Goal: Communication & Community: Answer question/provide support

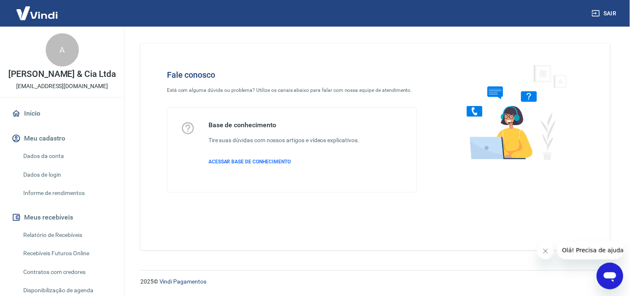
drag, startPoint x: 592, startPoint y: 244, endPoint x: 595, endPoint y: 250, distance: 6.9
click at [592, 243] on button "Olá! Precisa de ajuda?" at bounding box center [594, 250] width 75 height 18
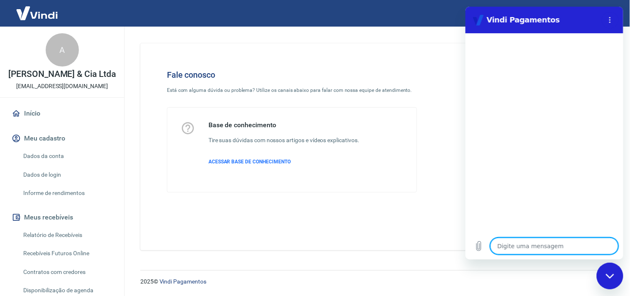
type textarea "o"
type textarea "x"
type textarea "ol"
type textarea "x"
type textarea "o"
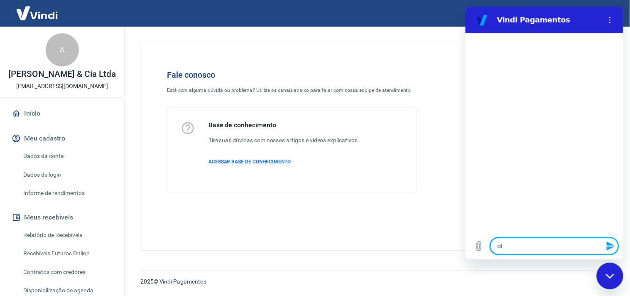
type textarea "x"
type textarea "O"
type textarea "x"
type textarea "Ol"
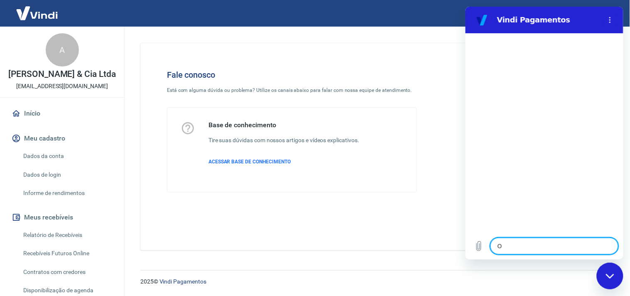
type textarea "x"
type textarea "Olá"
type textarea "x"
click at [545, 248] on textarea at bounding box center [554, 245] width 128 height 17
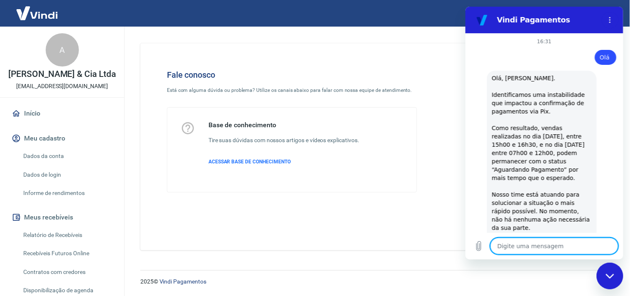
scroll to position [243, 0]
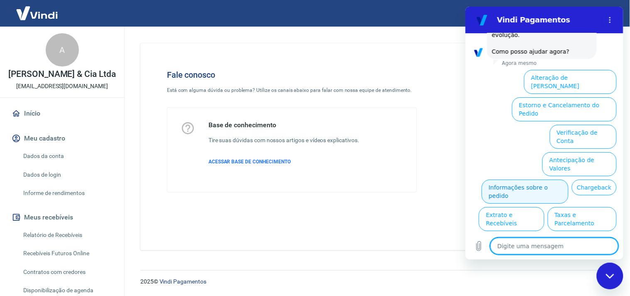
click at [564, 179] on button "Informações sobre o pedido" at bounding box center [524, 191] width 87 height 24
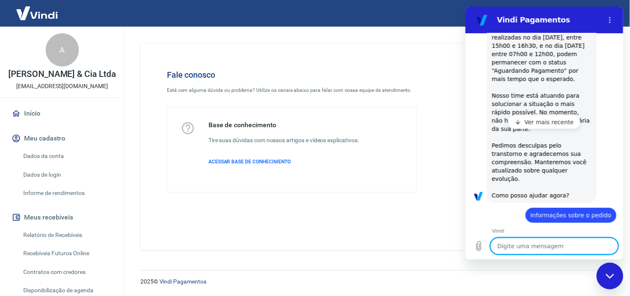
scroll to position [101, 0]
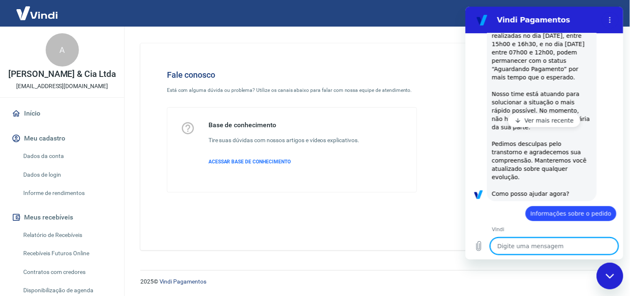
click at [519, 118] on icon "button" at bounding box center [518, 120] width 7 height 7
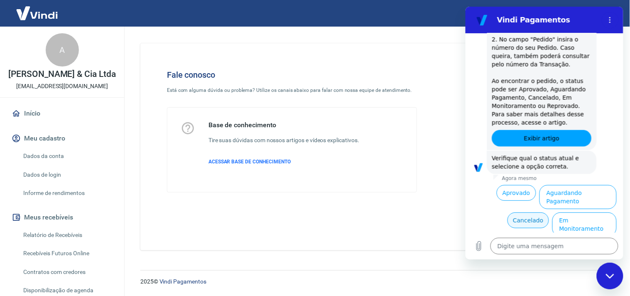
click at [529, 212] on button "Cancelado" at bounding box center [527, 220] width 41 height 16
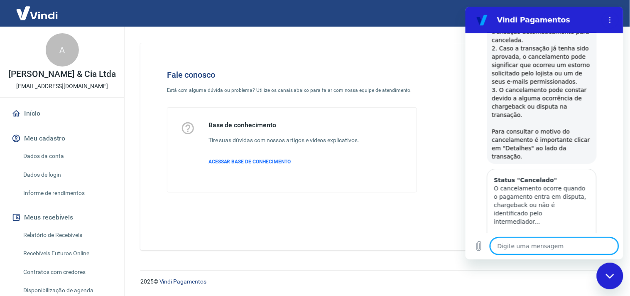
scroll to position [766, 0]
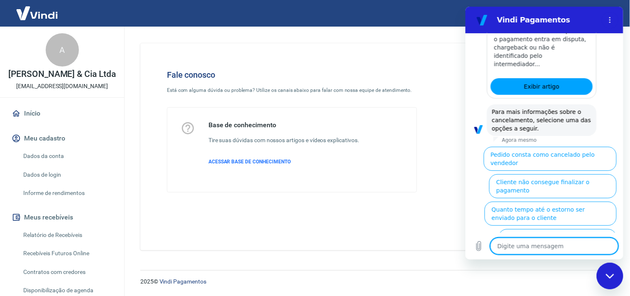
click at [546, 247] on textarea at bounding box center [554, 245] width 128 height 17
click at [554, 256] on button "Por que a transação está cancelada" at bounding box center [564, 268] width 104 height 24
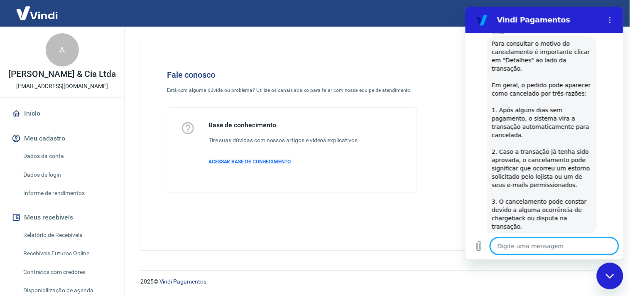
scroll to position [919, 0]
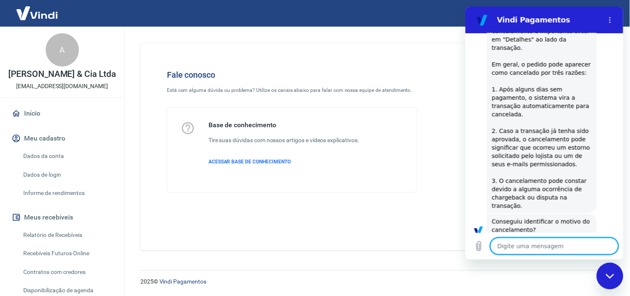
click at [597, 248] on button "Não" at bounding box center [603, 256] width 25 height 16
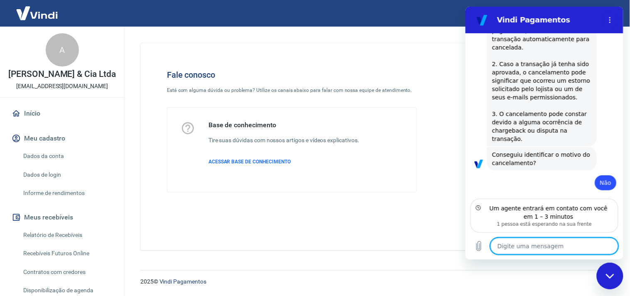
type textarea "x"
click at [540, 246] on textarea at bounding box center [554, 245] width 128 height 17
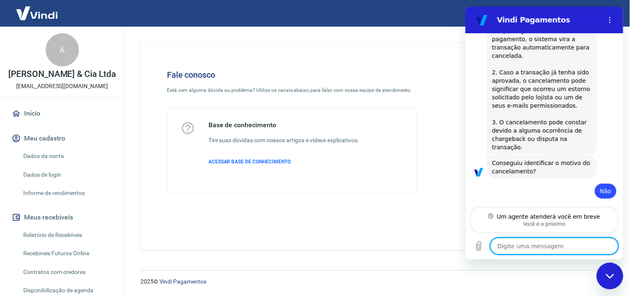
type textarea "B"
type textarea "x"
type textarea "Bo"
type textarea "x"
type textarea "Boa"
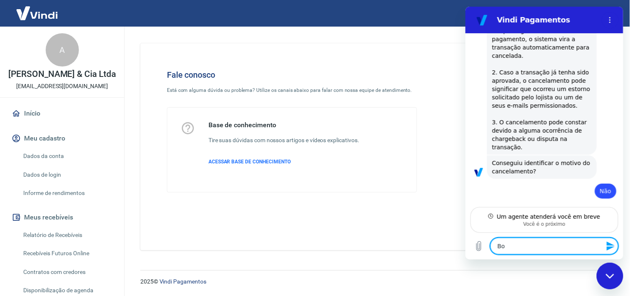
type textarea "x"
type textarea "Boa"
type textarea "x"
type textarea "Boa t"
type textarea "x"
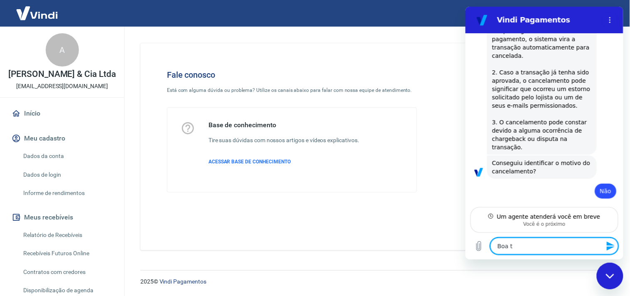
type textarea "Boa ta"
type textarea "x"
type textarea "Boa tar"
type textarea "x"
type textarea "Boa tard"
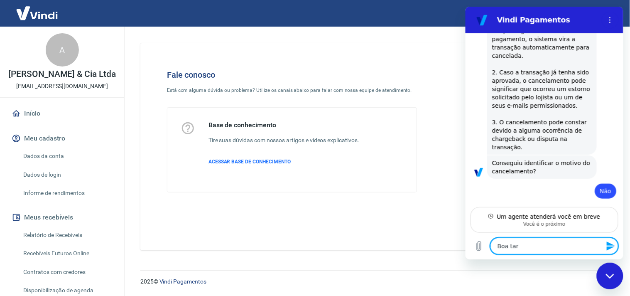
type textarea "x"
type textarea "Boa tarde"
type textarea "x"
type textarea "Boa tarde"
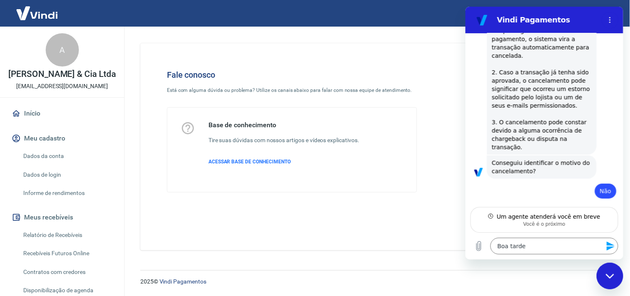
type textarea "x"
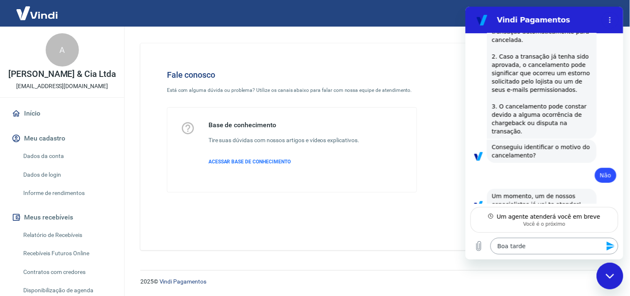
click at [524, 243] on textarea "Boa tarde" at bounding box center [554, 245] width 128 height 17
type textarea "Boa tardeB"
type textarea "x"
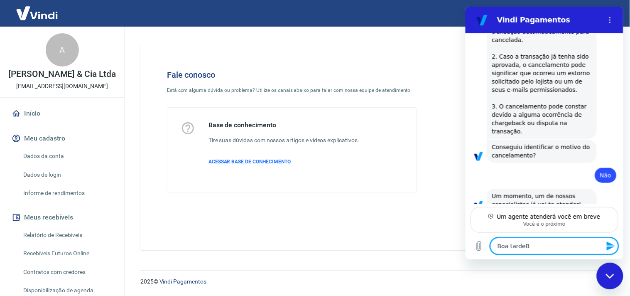
type textarea "Boa tardeBo"
type textarea "x"
type textarea "Boa tardeBoa"
type textarea "x"
type textarea "Boa tardeBoa"
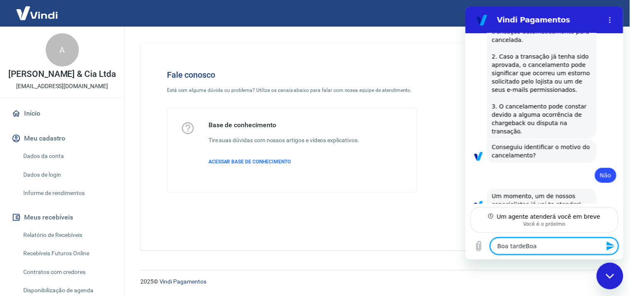
type textarea "x"
type textarea "Boa tardeBoa t"
type textarea "x"
type textarea "Boa tardeBoa ta"
type textarea "x"
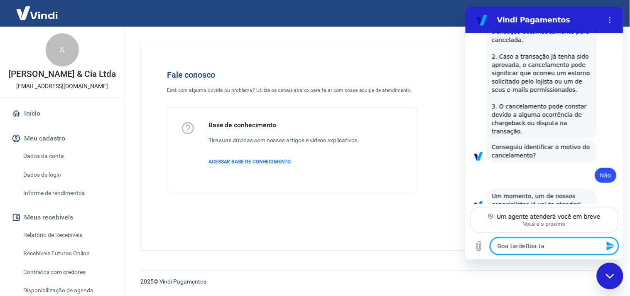
type textarea "Boa tardeBoa tar"
type textarea "x"
type textarea "Boa tardeBoa tard"
type textarea "x"
type textarea "Boa tardeBoa tarde"
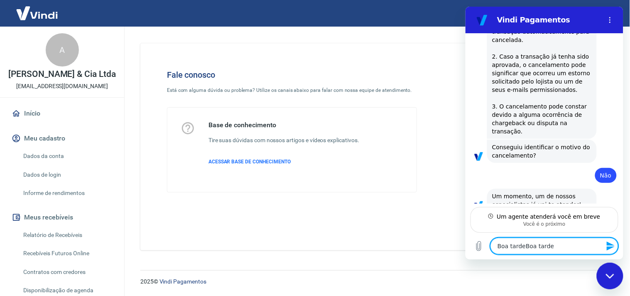
type textarea "x"
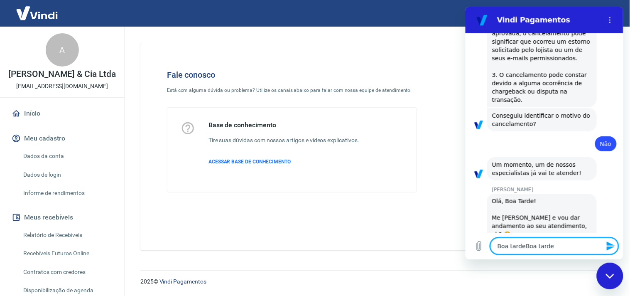
type textarea "Boa tardeBoa tarde"
type textarea "x"
type textarea "Boa tardeBoa tarde S"
type textarea "x"
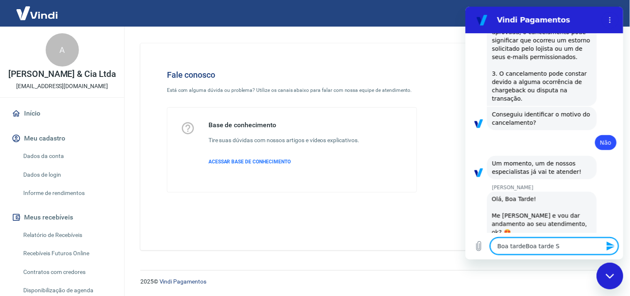
type textarea "Boa tardeBoa tarde Si"
type textarea "x"
type textarea "Boa tardeBoa tarde Sil"
type textarea "x"
type textarea "Boa tardeBoa tarde Silv"
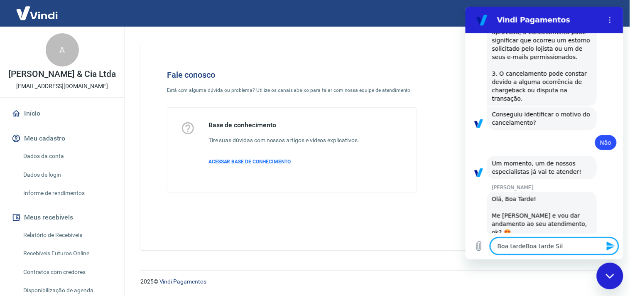
type textarea "x"
type textarea "Boa tardeBoa tarde [PERSON_NAME]"
type textarea "x"
type textarea "Boa tardeBoa tarde Silvan"
type textarea "x"
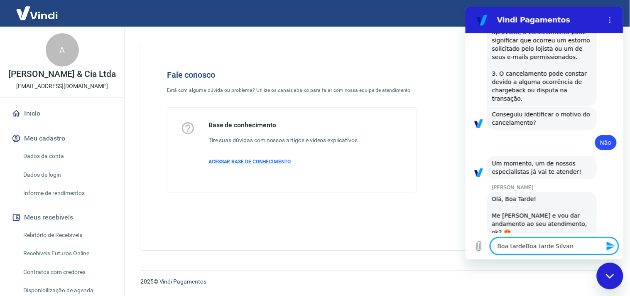
type textarea "Boa tardeBoa tarde Silvana"
type textarea "x"
type textarea "Boa tardeBoa tarde [PERSON_NAME],"
type textarea "x"
type textarea "Boa tardeBoa tarde [PERSON_NAME],"
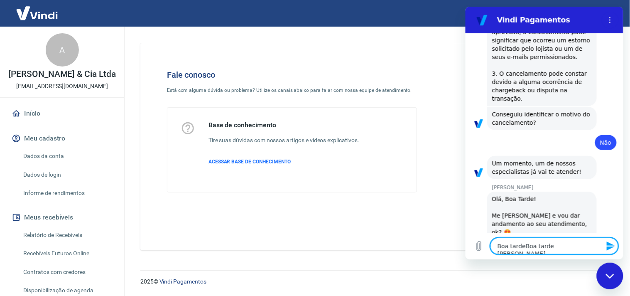
type textarea "x"
type textarea "Boa tardeBoa tarde Silvana, t"
type textarea "x"
type textarea "Boa tardeBoa tarde Silvana, tu"
type textarea "x"
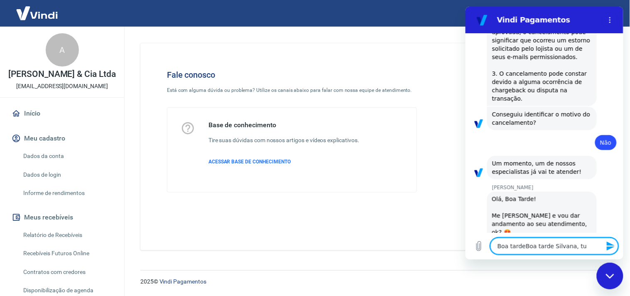
type textarea "Boa tardeBoa tarde Silvana, tud"
type textarea "x"
type textarea "Boa tardeBoa tarde Silvana, tudo"
type textarea "x"
type textarea "Boa tardeBoa tarde Silvana, tudo"
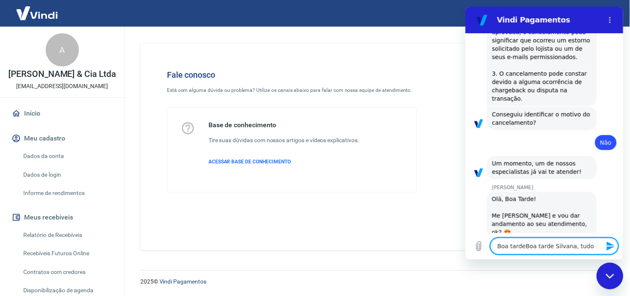
type textarea "x"
type textarea "Boa tardeBoa tarde Silvana, tudo b"
type textarea "x"
type textarea "Boa tardeBoa tarde Silvana, tudo be"
type textarea "x"
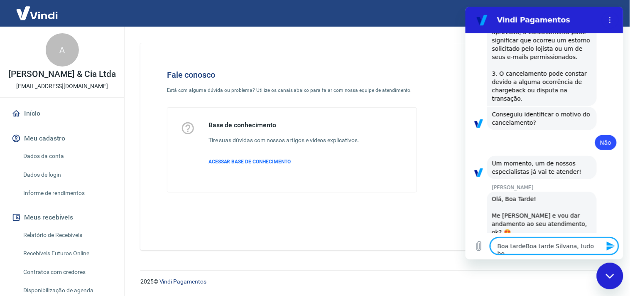
type textarea "Boa tardeBoa tarde Silvana, tudo bem"
type textarea "x"
type textarea "Boa tardeBoa tarde [PERSON_NAME], tudo bem?"
type textarea "x"
type textarea "Boa tardeBoa tarde [PERSON_NAME], tudo bem?"
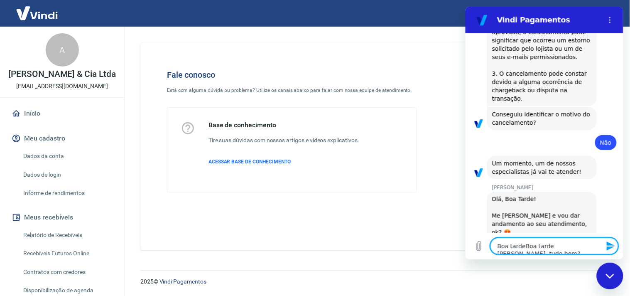
type textarea "x"
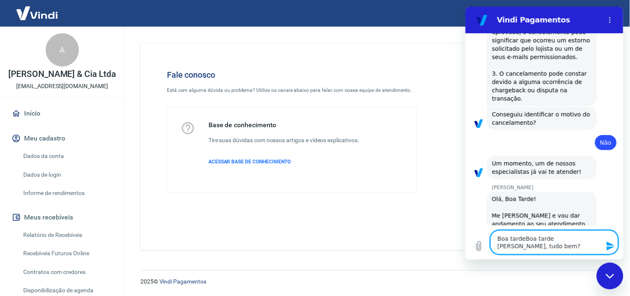
type textarea "Boa tardeBoa tarde [PERSON_NAME], tudo bem?"
type textarea "x"
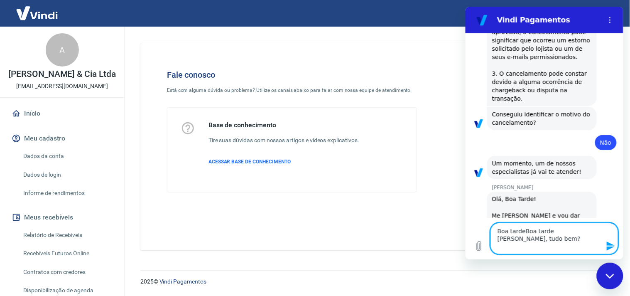
drag, startPoint x: 521, startPoint y: 233, endPoint x: 486, endPoint y: 226, distance: 35.9
click at [486, 226] on div "Digite uma mensagem Boa tardeBoa tarde [PERSON_NAME], tudo bem? x" at bounding box center [544, 238] width 158 height 42
type textarea "Boa tarde [PERSON_NAME], tudo bem?"
type textarea "x"
click at [572, 229] on textarea "Boa tarde [PERSON_NAME], tudo bem?" at bounding box center [554, 238] width 128 height 32
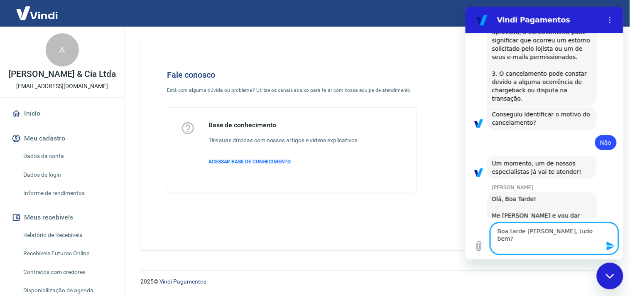
type textarea "Boa tarde [PERSON_NAME], tudo bem?"
type textarea "x"
type textarea "Boa tarde [PERSON_NAME], tudo bem? E"
type textarea "x"
type textarea "Boa tarde [PERSON_NAME], tudo bem? Eu"
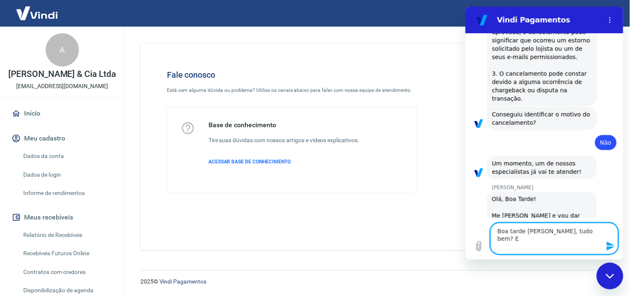
type textarea "x"
type textarea "Boa tarde [PERSON_NAME], tudo bem? Eu"
type textarea "x"
type textarea "Boa tarde [PERSON_NAME], tudo bem? Eu m"
type textarea "x"
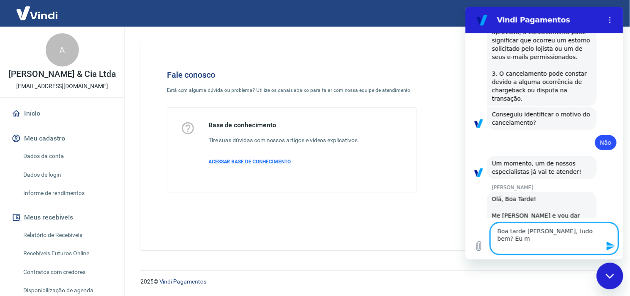
type textarea "Boa tarde [PERSON_NAME], tudo bem? Eu me"
type textarea "x"
type textarea "Boa tarde [PERSON_NAME], tudo bem? Eu me"
type textarea "x"
type textarea "Boa tarde [PERSON_NAME], tudo bem? Eu me c"
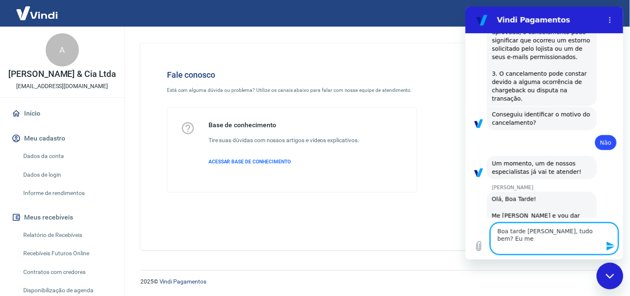
type textarea "x"
type textarea "Boa tarde [PERSON_NAME], tudo bem? Eu me ch"
type textarea "x"
type textarea "Boa tarde [PERSON_NAME], tudo bem? Eu me cha"
type textarea "x"
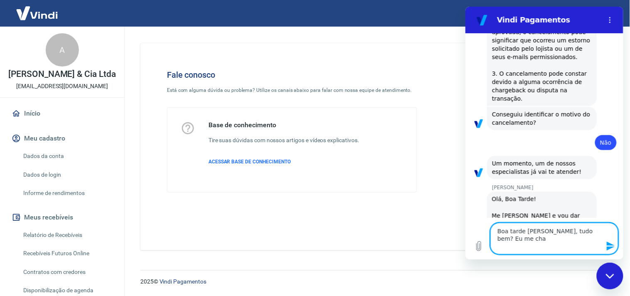
type textarea "Boa tarde [PERSON_NAME], tudo bem? Eu me cham"
type textarea "x"
type textarea "Boa tarde [PERSON_NAME], tudo bem? Eu me chamo"
type textarea "x"
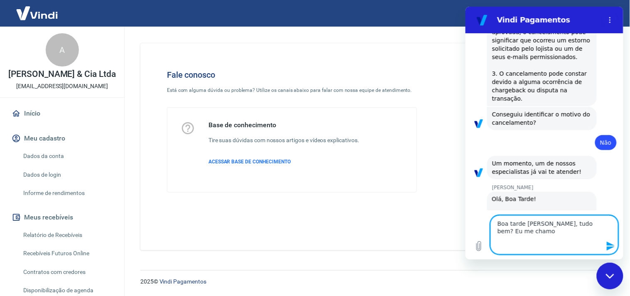
type textarea "Boa tarde [PERSON_NAME], tudo bem? Eu me chamo"
type textarea "x"
type textarea "Boa tarde [PERSON_NAME], tudo bem? Eu me chamo K"
type textarea "x"
type textarea "Boa tarde [PERSON_NAME], tudo bem? Eu me chamo Ke"
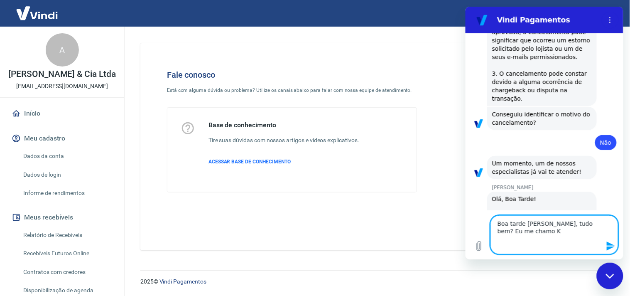
type textarea "x"
type textarea "Boa tarde [PERSON_NAME], tudo bem? Eu me chamo Ken"
type textarea "x"
type textarea "Boa tarde [PERSON_NAME], tudo bem? Eu me chamo Keni"
type textarea "x"
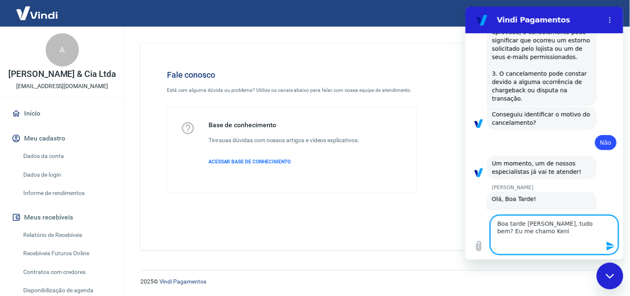
type textarea "Boa tarde [PERSON_NAME], tudo bem? Eu me chamo [GEOGRAPHIC_DATA]"
type textarea "x"
type textarea "Boa tarde [PERSON_NAME], tudo bem? Eu me chamo [GEOGRAPHIC_DATA]"
type textarea "x"
type textarea "Boa tarde [PERSON_NAME], tudo bem? Eu me chamo Kenia e"
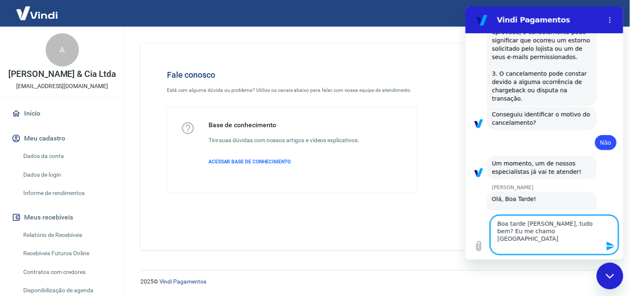
type textarea "x"
type textarea "Boa tarde [PERSON_NAME], tudo bem? Eu me chamo Kenia e"
type textarea "x"
type textarea "Boa tarde [PERSON_NAME], tudo bem? Eu me chamo Kenia e e"
type textarea "x"
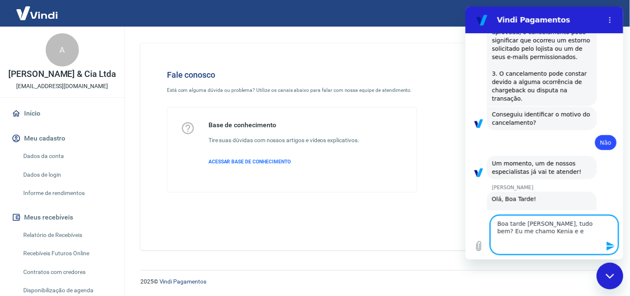
type textarea "Boa tarde [PERSON_NAME], tudo bem? Eu me chamo Kenia e es"
type textarea "x"
type textarea "Boa tarde [PERSON_NAME], tudo bem? Eu me chamo Kenia e est"
type textarea "x"
type textarea "Boa tarde [PERSON_NAME], tudo bem? Eu me chamo Kenia e esto"
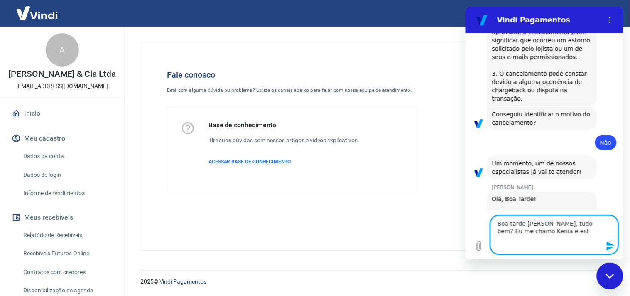
type textarea "x"
type textarea "Boa tarde [PERSON_NAME], tudo bem? Eu me chamo Kenia e estou"
type textarea "x"
type textarea "Boa tarde [PERSON_NAME], tudo bem? Eu me chamo Kenia e estou"
type textarea "x"
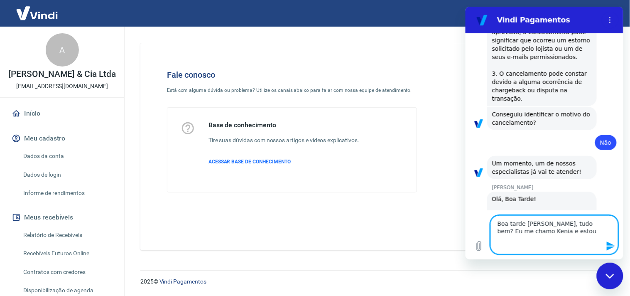
type textarea "Boa tarde [PERSON_NAME], tudo bem? Eu me chamo Kenia e estou e"
type textarea "x"
type textarea "Boa tarde [PERSON_NAME], tudo bem? Eu me chamo Kenia e estou en"
type textarea "x"
type textarea "Boa tarde [PERSON_NAME], tudo bem? Eu me chamo Kenia e estou ent"
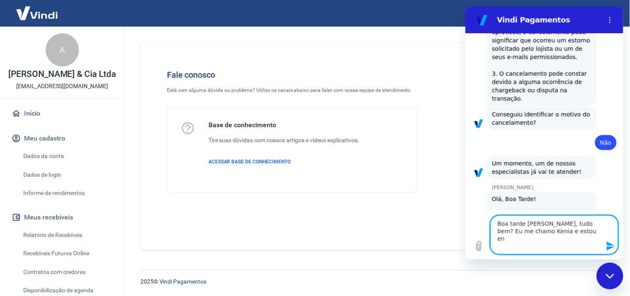
type textarea "x"
type textarea "Boa tarde [PERSON_NAME], tudo bem? Eu me chamo Kenia e estou entr"
type textarea "x"
type textarea "Boa tarde [PERSON_NAME], tudo bem? Eu me chamo Kenia e estou entra"
type textarea "x"
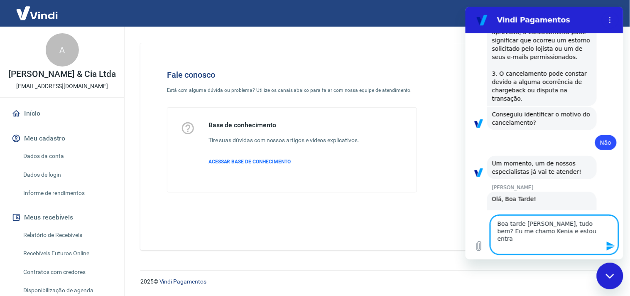
type textarea "Boa tarde [PERSON_NAME], tudo bem? Eu me chamo Kenia e estou entran"
type textarea "x"
type textarea "Boa tarde [PERSON_NAME], tudo bem? Eu me chamo Kenia e estou entrand"
type textarea "x"
type textarea "Boa tarde [PERSON_NAME], tudo bem? Eu me chamo Kenia e estou entrando"
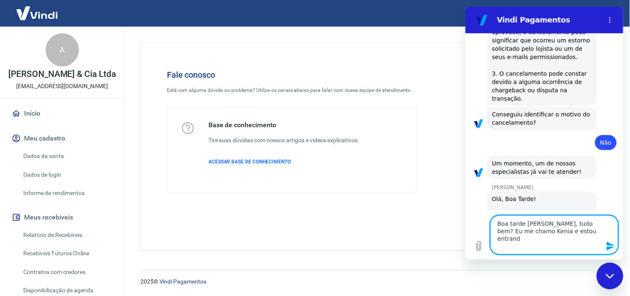
type textarea "x"
type textarea "Boa tarde [PERSON_NAME], tudo bem? Eu me chamo Kenia e estou entrando"
type textarea "x"
type textarea "Boa tarde [PERSON_NAME], tudo bem? Eu me chamo Kenia e estou entrando e"
type textarea "x"
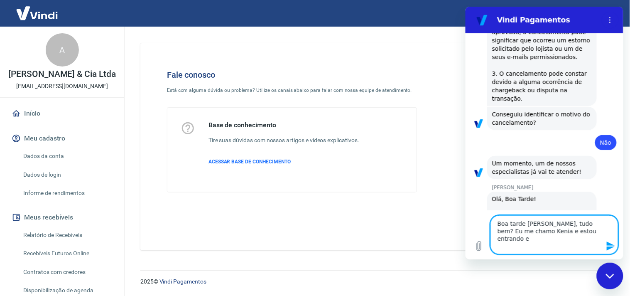
type textarea "Boa tarde [PERSON_NAME], tudo bem? Eu me chamo Kenia e estou entrando em"
type textarea "x"
type textarea "Boa tarde [PERSON_NAME], tudo bem? Eu me chamo Kenia e estou entrando em"
type textarea "x"
type textarea "Boa tarde [PERSON_NAME], tudo bem? Eu me chamo Kenia e estou entrando em c"
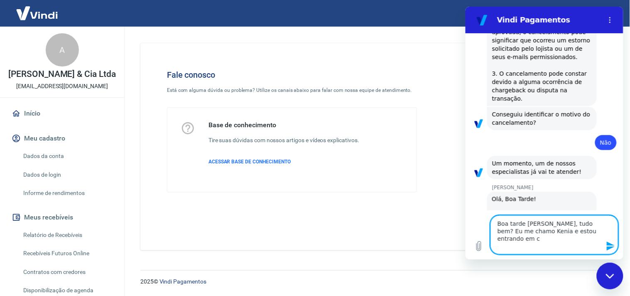
type textarea "x"
type textarea "Boa tarde [PERSON_NAME], tudo bem? Eu me chamo Kenia e estou entrando em co"
type textarea "x"
type textarea "Boa tarde [PERSON_NAME], tudo bem? Eu me chamo Kenia e estou entrando em con"
type textarea "x"
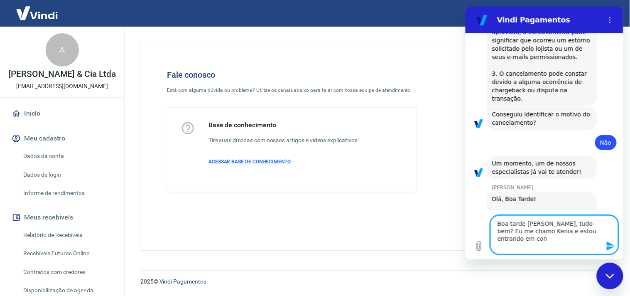
type textarea "Boa tarde [PERSON_NAME], tudo bem? Eu me chamo Kenia e estou entrando em cont"
type textarea "x"
type textarea "Boa tarde [PERSON_NAME], tudo bem? Eu me chamo Kenia e estou entrando em conta"
type textarea "x"
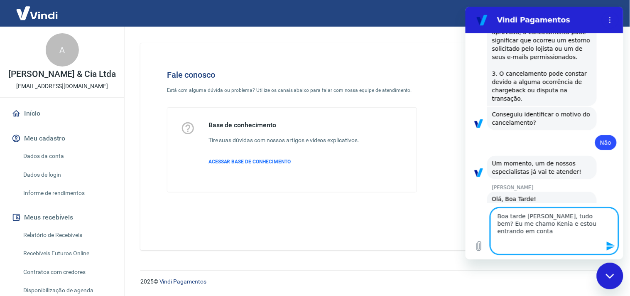
type textarea "Boa tarde [PERSON_NAME], tudo bem? Eu me chamo Kenia e estou entrando em contat"
type textarea "x"
type textarea "Boa tarde [PERSON_NAME], tudo bem? Eu me chamo Kenia e estou entrando em contato"
type textarea "x"
type textarea "Boa tarde [PERSON_NAME], tudo bem? Eu me chamo Kenia e estou entrando em contato"
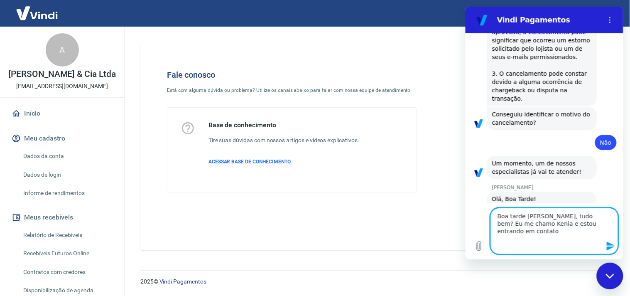
type textarea "x"
type textarea "Boa tarde [PERSON_NAME], tudo bem? Eu me chamo Kenia e estou entrando em contat…"
type textarea "x"
type textarea "Boa tarde [PERSON_NAME], tudo bem? Eu me chamo [GEOGRAPHIC_DATA] e estou entran…"
type textarea "x"
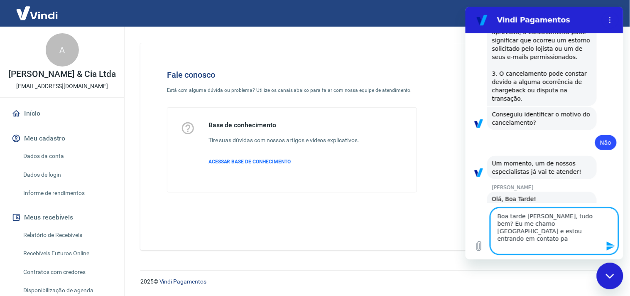
type textarea "Boa tarde [PERSON_NAME], tudo bem? Eu me chamo Kenia e estou entrando em contat…"
type textarea "x"
type textarea "Boa tarde [PERSON_NAME], tudo bem? Eu me chamo [GEOGRAPHIC_DATA] e estou entran…"
type textarea "x"
paste textarea "17557150554276 17557149049362"
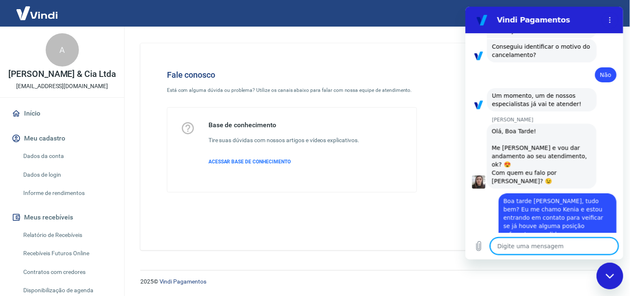
scroll to position [1096, 0]
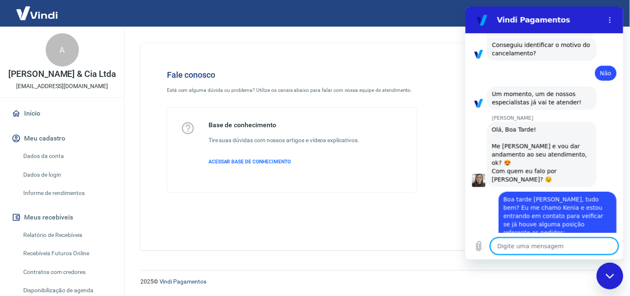
click at [569, 243] on textarea at bounding box center [554, 245] width 128 height 17
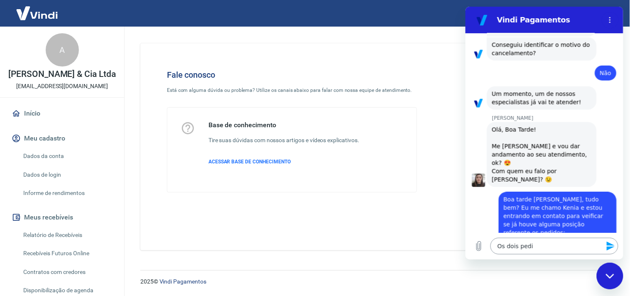
click at [532, 249] on textarea "Os dois pedi" at bounding box center [554, 245] width 128 height 17
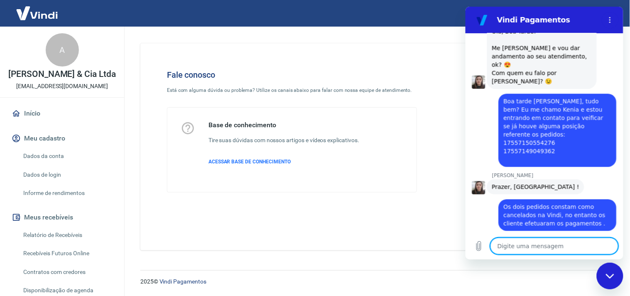
scroll to position [1196, 0]
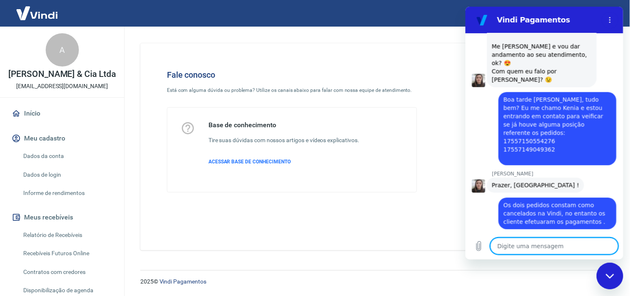
click at [523, 239] on textarea at bounding box center [554, 245] width 128 height 17
click at [525, 244] on textarea at bounding box center [554, 245] width 128 height 17
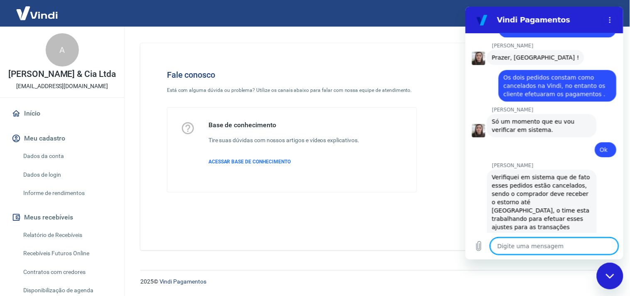
scroll to position [1325, 0]
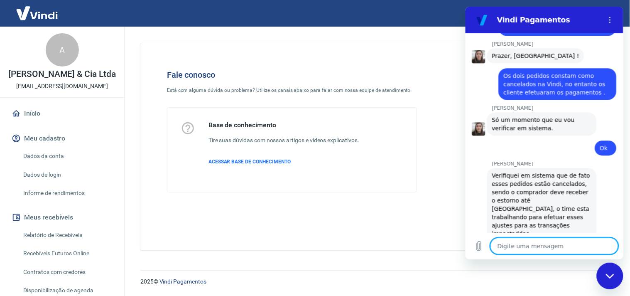
click at [531, 245] on textarea at bounding box center [554, 245] width 128 height 17
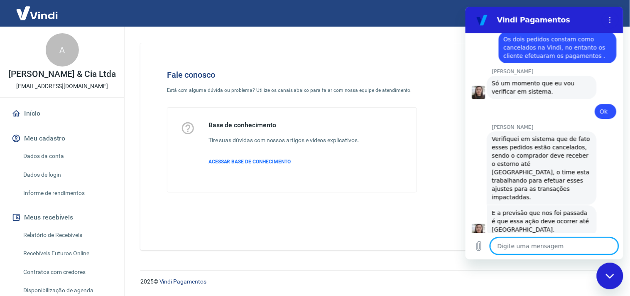
scroll to position [1439, 0]
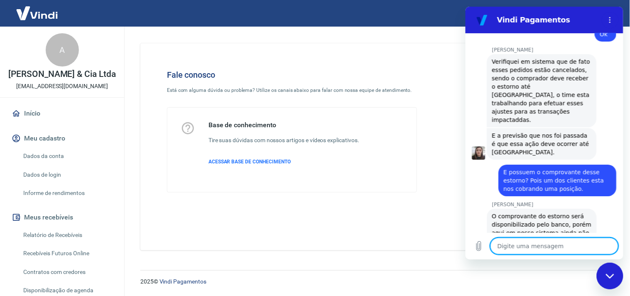
click at [529, 246] on textarea at bounding box center [554, 245] width 128 height 17
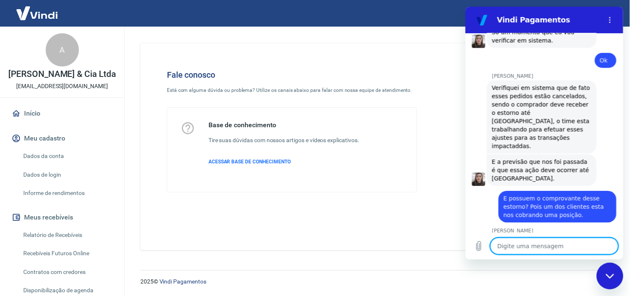
scroll to position [1459, 0]
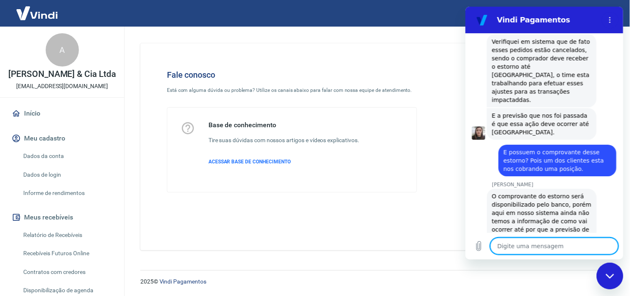
click at [533, 247] on textarea at bounding box center [554, 245] width 128 height 17
click at [526, 246] on textarea at bounding box center [554, 245] width 128 height 17
paste textarea "0/08/2025 às 20:41."
click at [497, 245] on textarea "0/08/2025 às 20:41" at bounding box center [554, 245] width 128 height 17
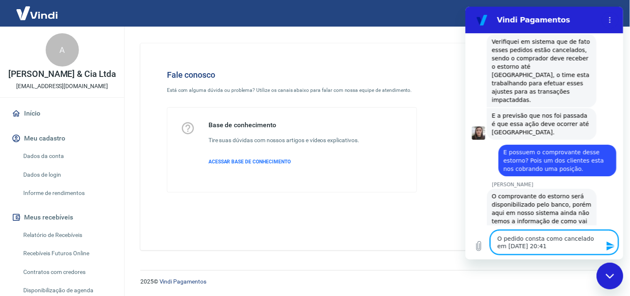
click at [553, 250] on textarea "O pedido consta como cancelado em [DATE] 20:41" at bounding box center [554, 242] width 128 height 24
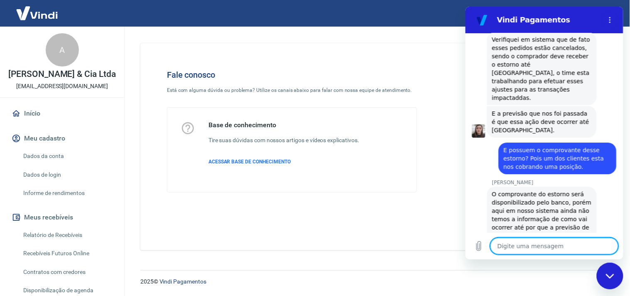
scroll to position [1415, 0]
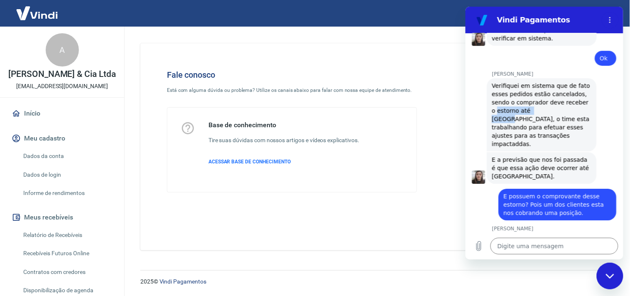
drag, startPoint x: 492, startPoint y: 68, endPoint x: 542, endPoint y: 65, distance: 50.3
click at [542, 82] on span "Verifiquei em sistema que de fato esses pedidos estão cancelados, sendo o compr…" at bounding box center [542, 114] width 100 height 65
copy span "estorno até [GEOGRAPHIC_DATA]"
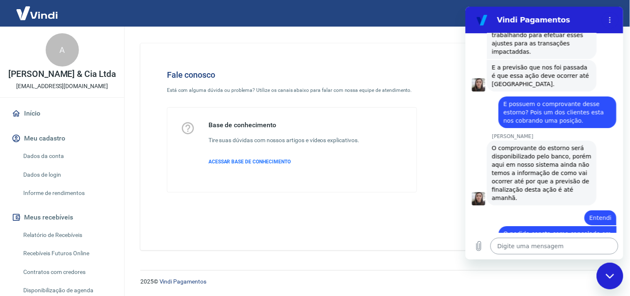
click at [565, 244] on textarea at bounding box center [554, 245] width 128 height 17
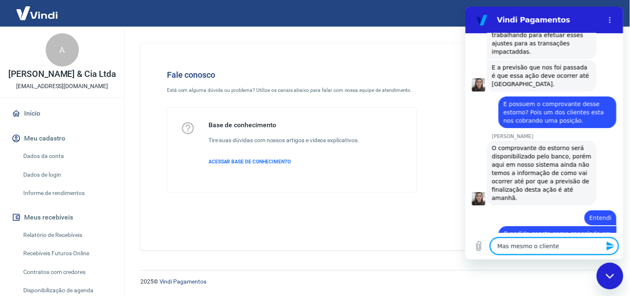
click at [503, 243] on textarea "Mas mesmo o cliente" at bounding box center [554, 245] width 128 height 17
click at [503, 242] on textarea "Mas mesmo o cliente" at bounding box center [554, 245] width 128 height 17
click at [554, 247] on textarea "Mesmo o cliente" at bounding box center [554, 245] width 128 height 17
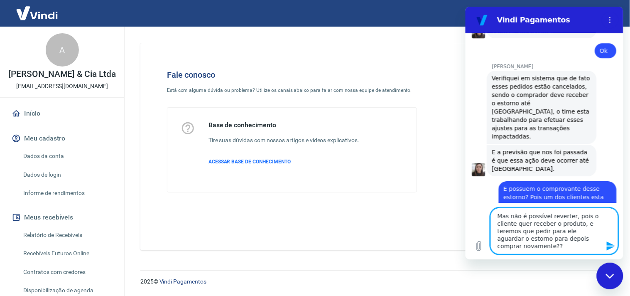
scroll to position [1537, 0]
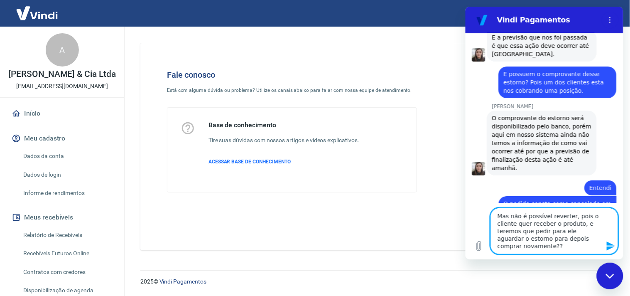
click at [501, 215] on textarea "Mas não é possível reverter, pois o cliente quer receber o produto, e teremos q…" at bounding box center [554, 230] width 128 height 47
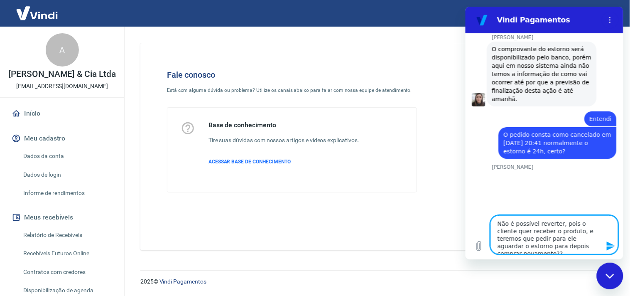
scroll to position [1608, 0]
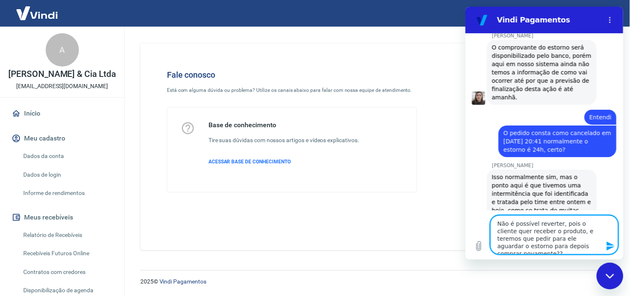
click at [502, 222] on textarea "Não é possível reverter, pois o cliente quer receber o produto, e teremos que p…" at bounding box center [554, 234] width 128 height 39
click at [582, 244] on textarea "E não é possível reverter, pois o cliente quer receber o produto, e teremos que…" at bounding box center [554, 234] width 128 height 39
click at [560, 223] on textarea "E não é possível reverter, pois o cliente quer receber o produto, e teremos que…" at bounding box center [554, 234] width 128 height 39
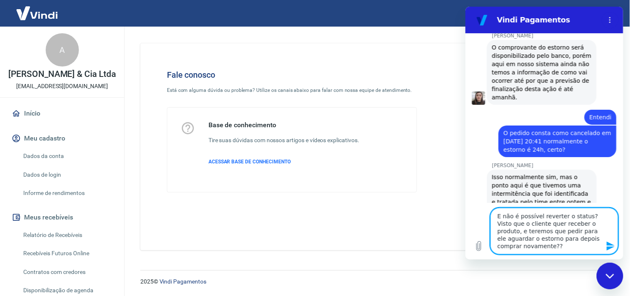
drag, startPoint x: 592, startPoint y: 222, endPoint x: 597, endPoint y: 240, distance: 18.8
click at [597, 240] on textarea "E não é possível reverter o status? Visto que o cliente quer receber o produto,…" at bounding box center [554, 230] width 128 height 47
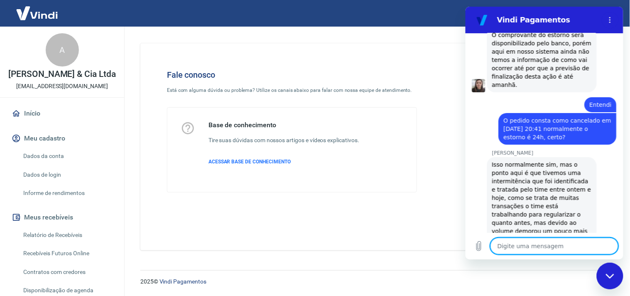
scroll to position [1622, 0]
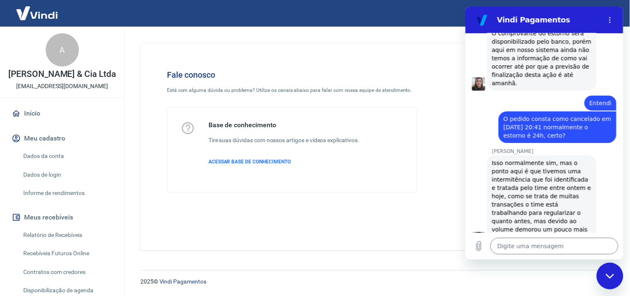
drag, startPoint x: 526, startPoint y: 216, endPoint x: 591, endPoint y: 216, distance: 64.4
click at [591, 250] on div "diz: E não é possível reverter o status? Visto que o cliente quer receber o pro…" at bounding box center [557, 266] width 118 height 32
click at [522, 254] on span "E não é possível reverter o status? Visto que o cliente quer receber o produto.…" at bounding box center [554, 265] width 103 height 23
drag, startPoint x: 503, startPoint y: 195, endPoint x: 525, endPoint y: 218, distance: 32.0
click at [525, 250] on div "diz: E não é possível reverter o status? Visto que o cliente quer receber o pro…" at bounding box center [557, 266] width 118 height 32
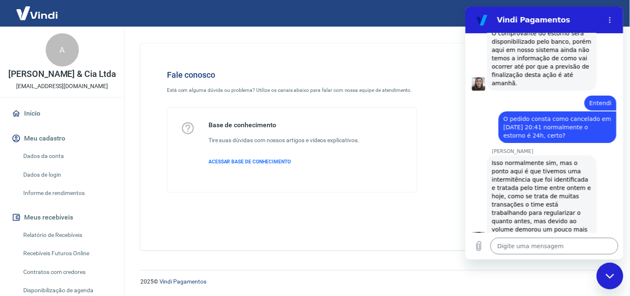
copy span "E não é possível reverter o status? Visto que o cliente quer receber o produto."
click at [520, 243] on textarea at bounding box center [554, 245] width 128 height 17
paste textarea "E não é possível reverter o status? Visto que o cliente quer receber o produto."
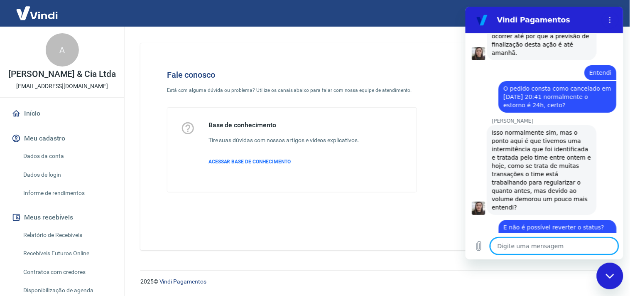
scroll to position [1654, 0]
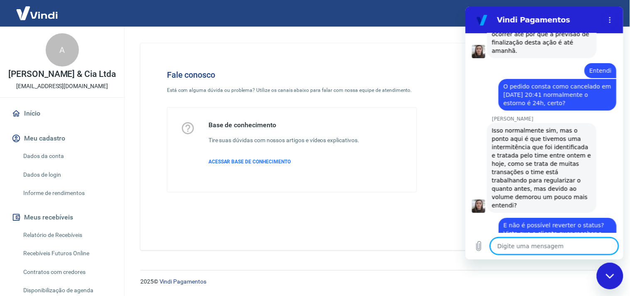
click at [533, 242] on textarea at bounding box center [554, 245] width 128 height 17
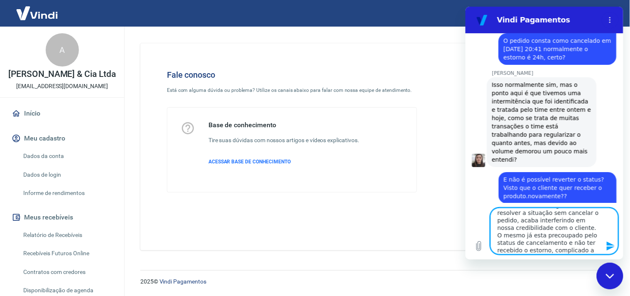
scroll to position [0, 0]
click at [509, 248] on textarea "O fato de não conseguirmos resolver a situação sem cancelar o pedido, acaba int…" at bounding box center [554, 230] width 128 height 47
click at [577, 242] on textarea "O fato de não conseguirmos resolver a situação sem cancelar o pedido, acaba int…" at bounding box center [554, 230] width 128 height 47
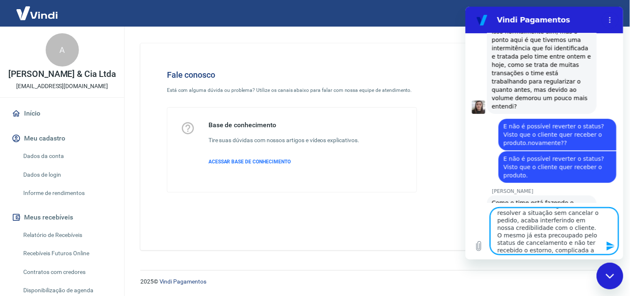
scroll to position [0, 0]
click at [557, 238] on textarea "O fato de não conseguirmos resolver a situação sem cancelar o pedido, acaba int…" at bounding box center [554, 230] width 128 height 47
click at [544, 246] on textarea "O fato de não conseguirmos resolver a situação sem cancelar o pedido, acaba int…" at bounding box center [554, 230] width 128 height 47
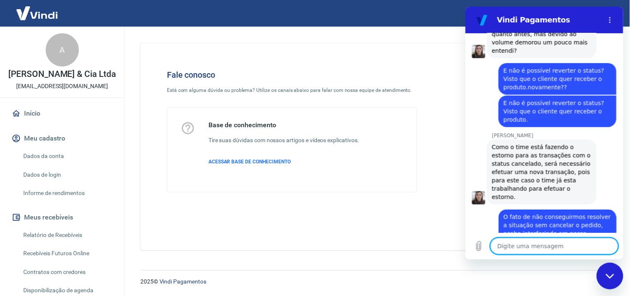
scroll to position [1809, 0]
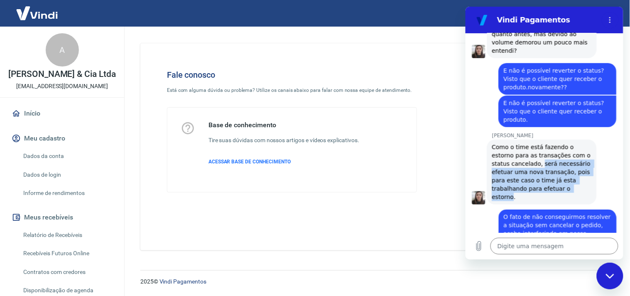
copy span "será necessário efetuar uma nova transação, pois para este caso o time já esta …"
drag, startPoint x: 538, startPoint y: 105, endPoint x: 795, endPoint y: 99, distance: 257.2
click at [582, 143] on span "Como o time está fazendo o estorno para as transações com o status cancelado, s…" at bounding box center [542, 171] width 101 height 56
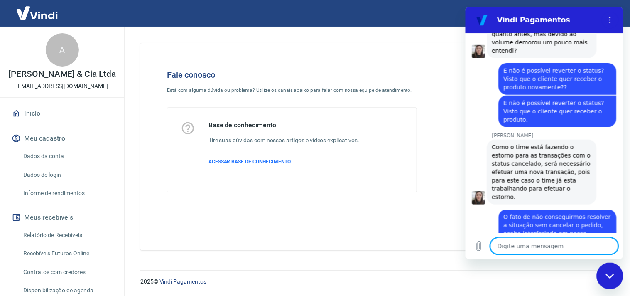
scroll to position [1845, 0]
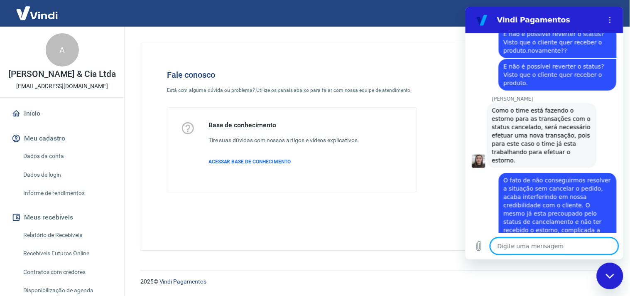
click at [524, 248] on textarea at bounding box center [554, 245] width 128 height 17
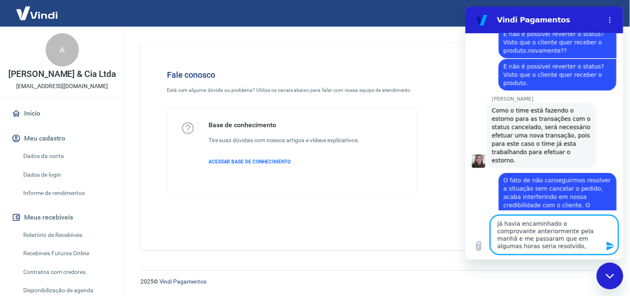
scroll to position [1868, 0]
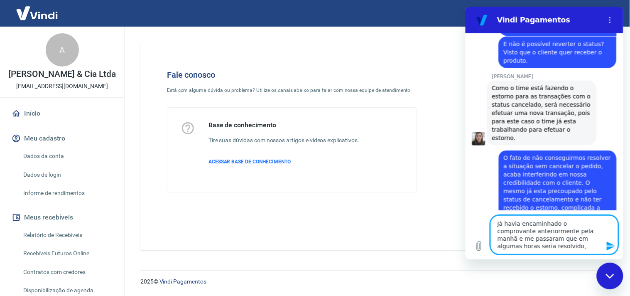
click at [548, 248] on textarea "Já havia encaminhado o comprovante anteriormente pela manhã e me passaram que e…" at bounding box center [554, 234] width 128 height 39
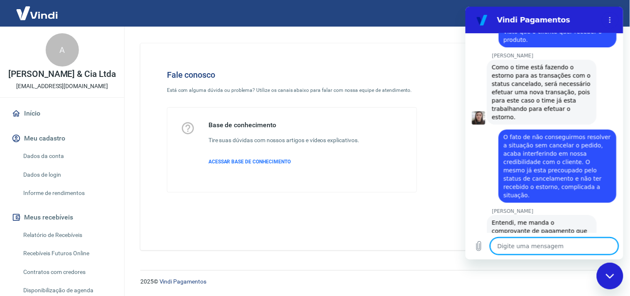
scroll to position [1890, 0]
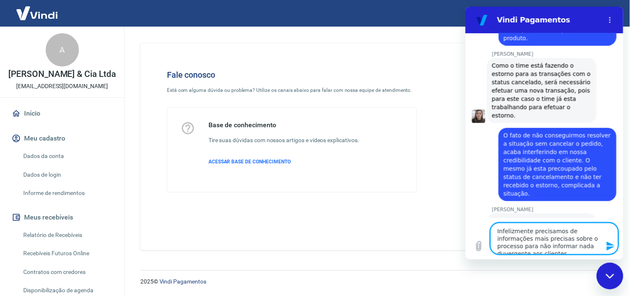
drag, startPoint x: 498, startPoint y: 231, endPoint x: 600, endPoint y: 251, distance: 104.2
click at [600, 251] on textarea "Infelizmente precisamos de informações mais precisas sobre o processo para não …" at bounding box center [554, 238] width 128 height 32
click at [582, 246] on textarea "Infelizmente precisamos de informações mais precisas sobre o processo para não …" at bounding box center [554, 238] width 128 height 32
click at [596, 246] on textarea "Infelizmente precisamos de informações mais precisas sobre o processo para não …" at bounding box center [554, 238] width 128 height 32
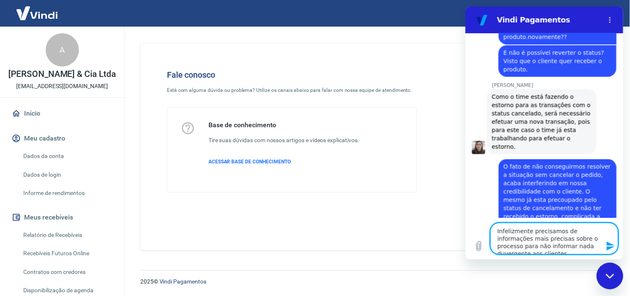
scroll to position [1905, 0]
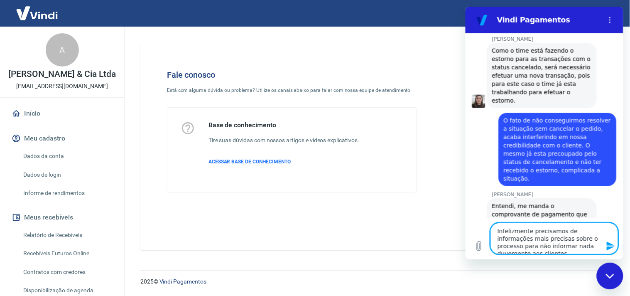
click at [541, 246] on textarea "Infelizmente precisamos de informações mais precisas sobre o processo para não …" at bounding box center [554, 238] width 128 height 32
click at [596, 245] on textarea "Infelizmente precisamos de informações mais precisas sobre o processo para não …" at bounding box center [554, 238] width 128 height 32
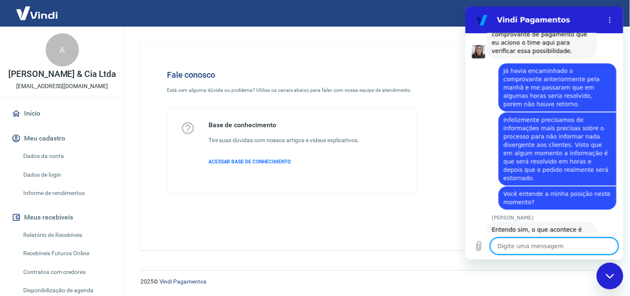
scroll to position [2084, 0]
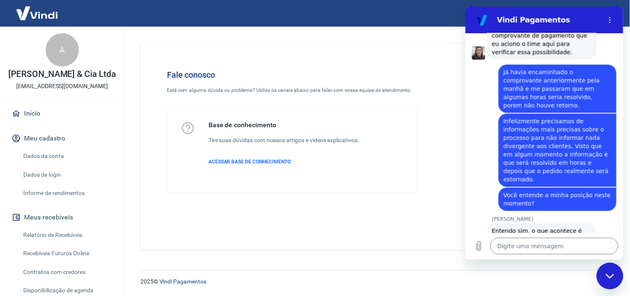
drag, startPoint x: 478, startPoint y: 225, endPoint x: 483, endPoint y: 169, distance: 55.9
click at [483, 258] on figure at bounding box center [478, 264] width 13 height 13
drag, startPoint x: 480, startPoint y: 168, endPoint x: 522, endPoint y: 171, distance: 42.5
click at [522, 227] on span "Entendo sim, o que acontece é que pela manhã o time ainda não tinha a solução d…" at bounding box center [542, 247] width 100 height 40
click at [530, 247] on textarea at bounding box center [554, 245] width 128 height 17
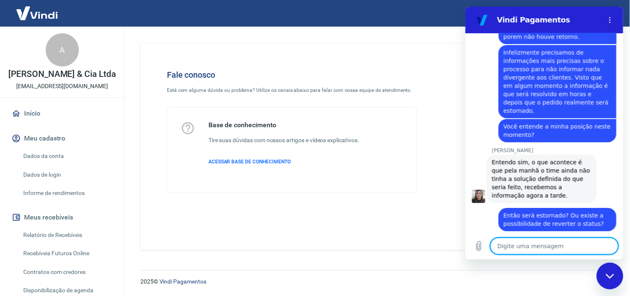
scroll to position [2154, 0]
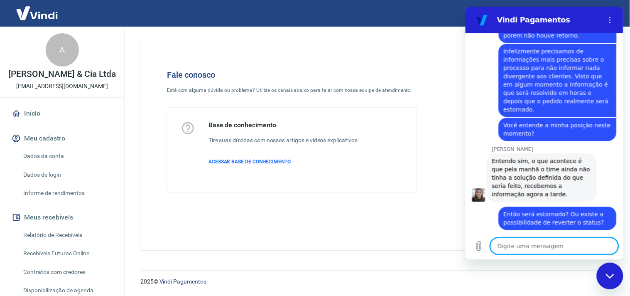
click at [528, 239] on textarea at bounding box center [554, 245] width 128 height 17
click at [549, 240] on textarea "Eu entendo, mas como lhe informei" at bounding box center [554, 245] width 128 height 17
click at [550, 242] on textarea "Eu entendo, mas como lhe informei" at bounding box center [554, 245] width 128 height 17
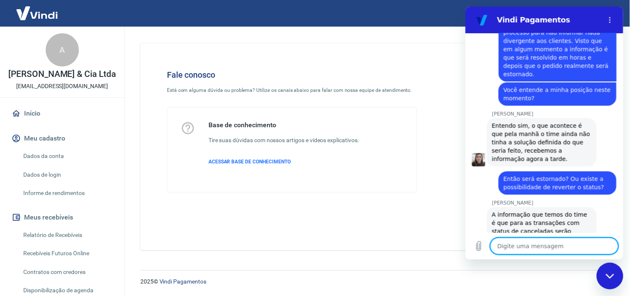
scroll to position [2191, 0]
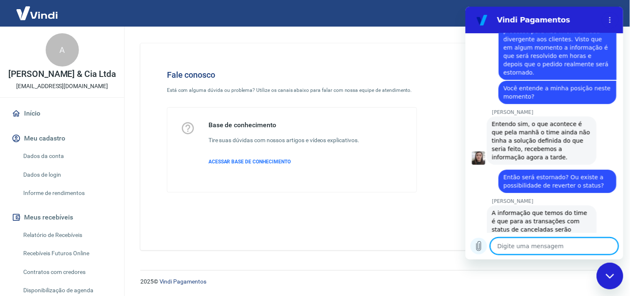
click at [479, 248] on icon "Carregar arquivo" at bounding box center [479, 246] width 10 height 10
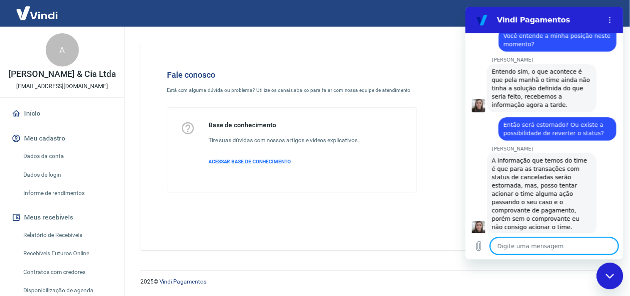
scroll to position [2263, 0]
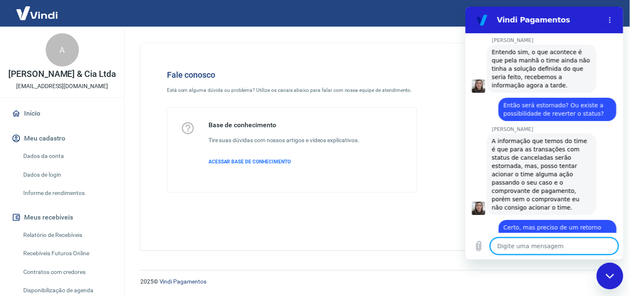
click at [523, 240] on textarea at bounding box center [554, 245] width 128 height 17
paste textarea "Pedido #17557150554276"
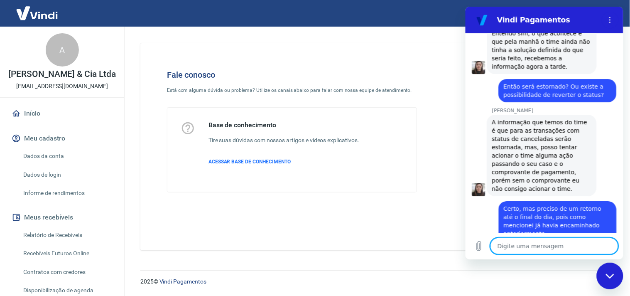
scroll to position [2283, 0]
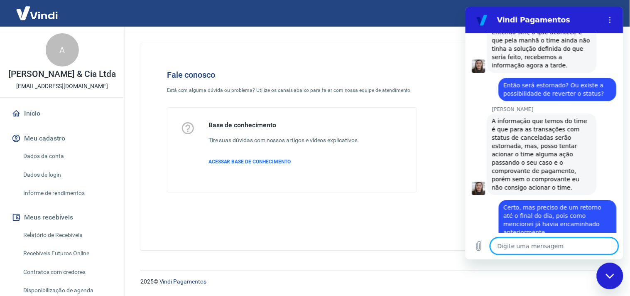
click at [530, 250] on textarea at bounding box center [554, 245] width 128 height 17
click at [528, 246] on textarea at bounding box center [554, 245] width 128 height 17
click at [547, 246] on textarea at bounding box center [554, 245] width 128 height 17
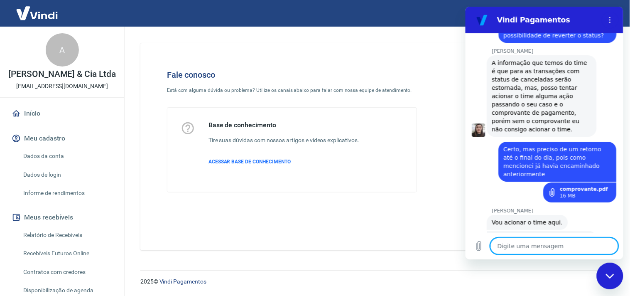
scroll to position [2343, 0]
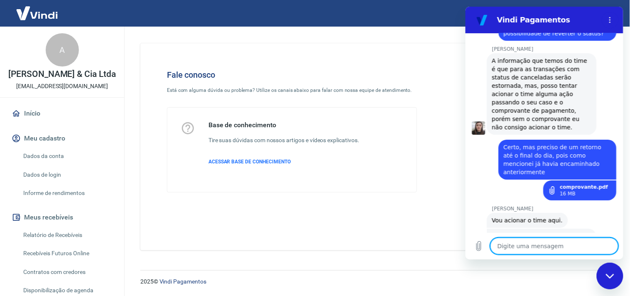
click at [523, 242] on textarea at bounding box center [554, 245] width 128 height 17
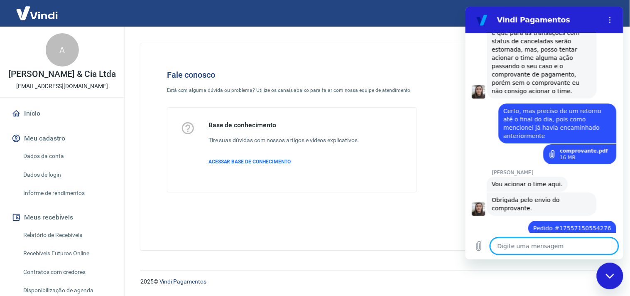
scroll to position [2378, 0]
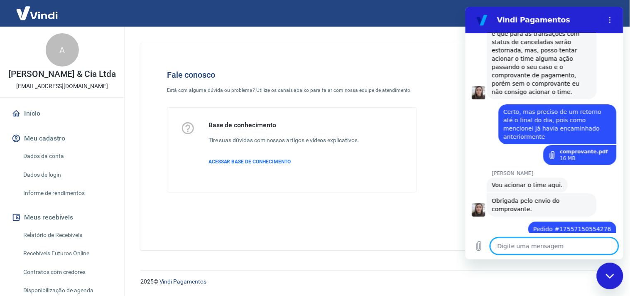
click at [548, 245] on textarea at bounding box center [554, 245] width 128 height 17
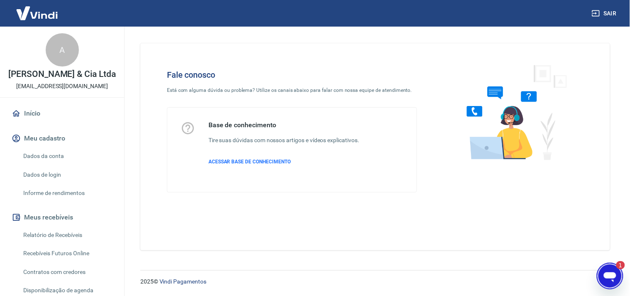
scroll to position [0, 0]
click at [604, 277] on icon "Abrir janela de mensagens, 1 mensagem não lida" at bounding box center [609, 275] width 15 height 15
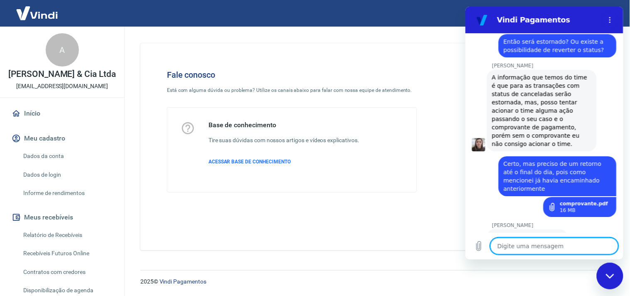
scroll to position [2333, 0]
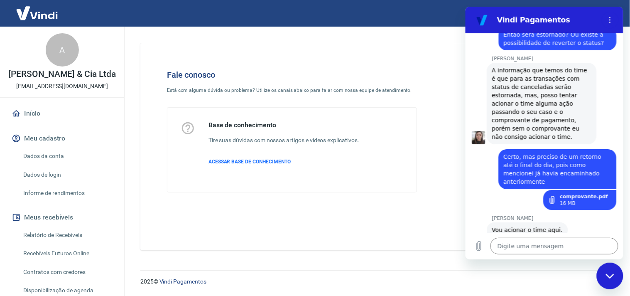
click at [610, 273] on icon "Fechar janela de mensagens" at bounding box center [610, 275] width 9 height 5
